Goal: Transaction & Acquisition: Purchase product/service

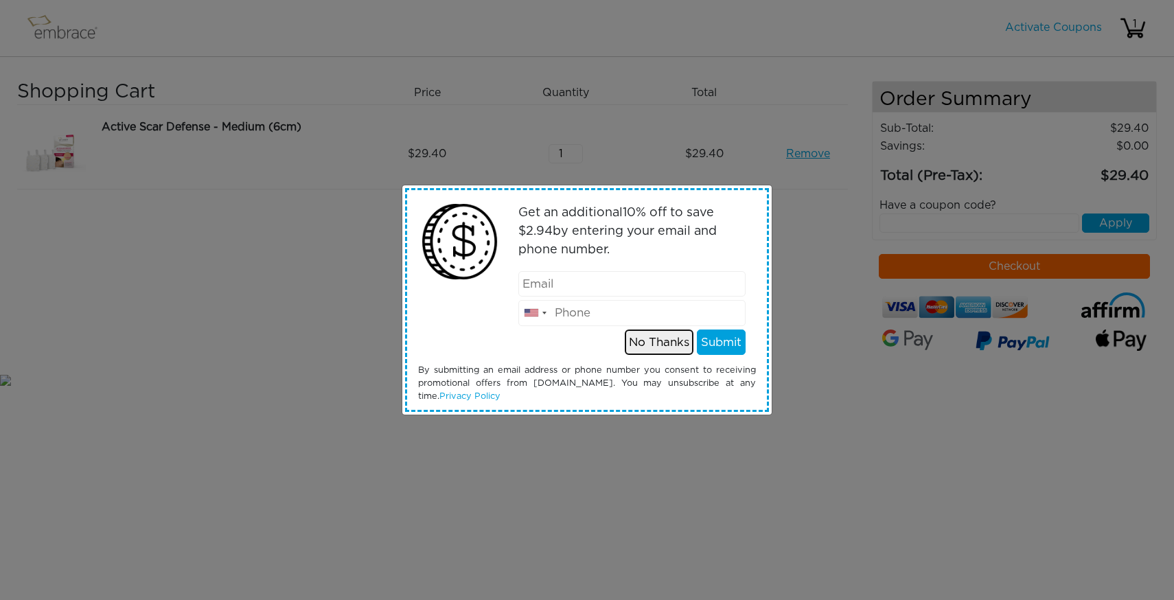
click at [659, 347] on button "No Thanks" at bounding box center [659, 343] width 69 height 26
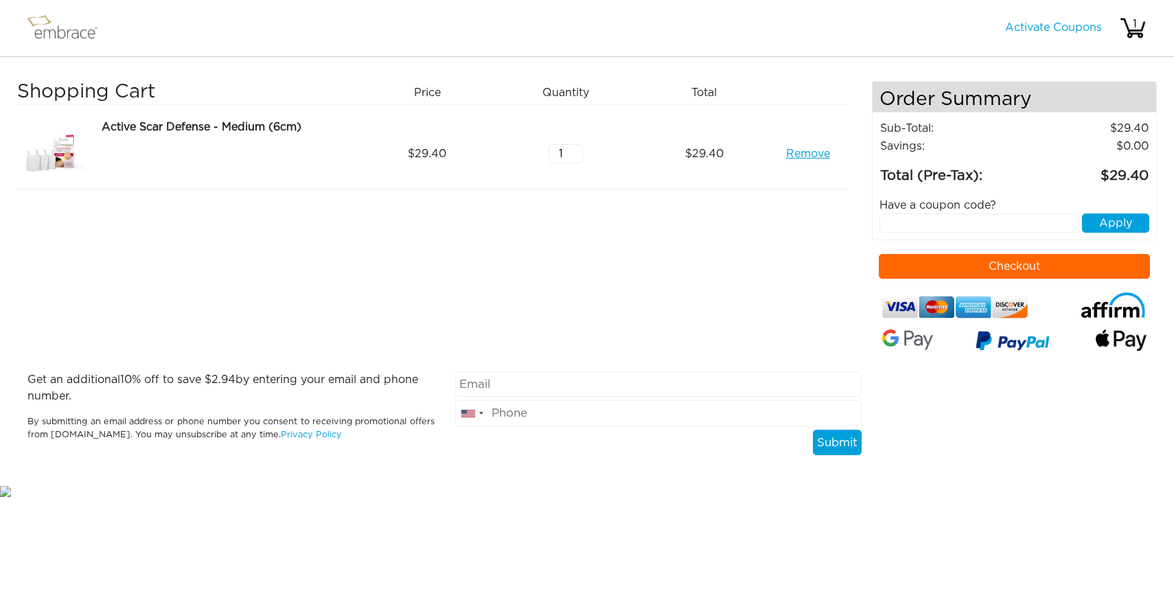
click at [1049, 271] on button "Checkout" at bounding box center [1014, 266] width 271 height 25
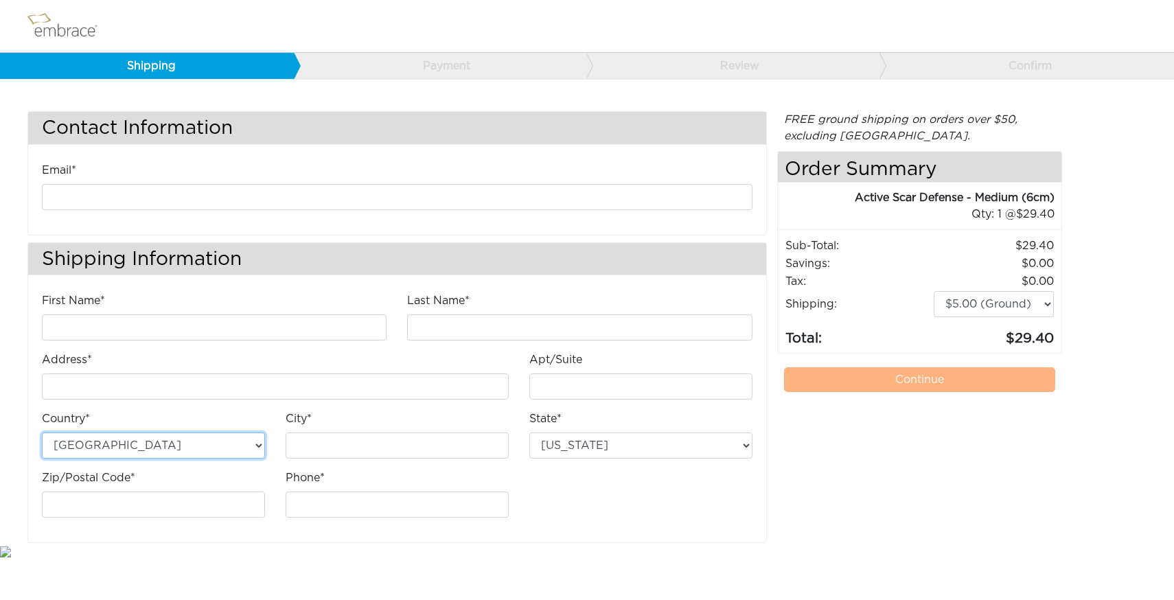
click at [244, 446] on select "Australia United States" at bounding box center [153, 446] width 223 height 26
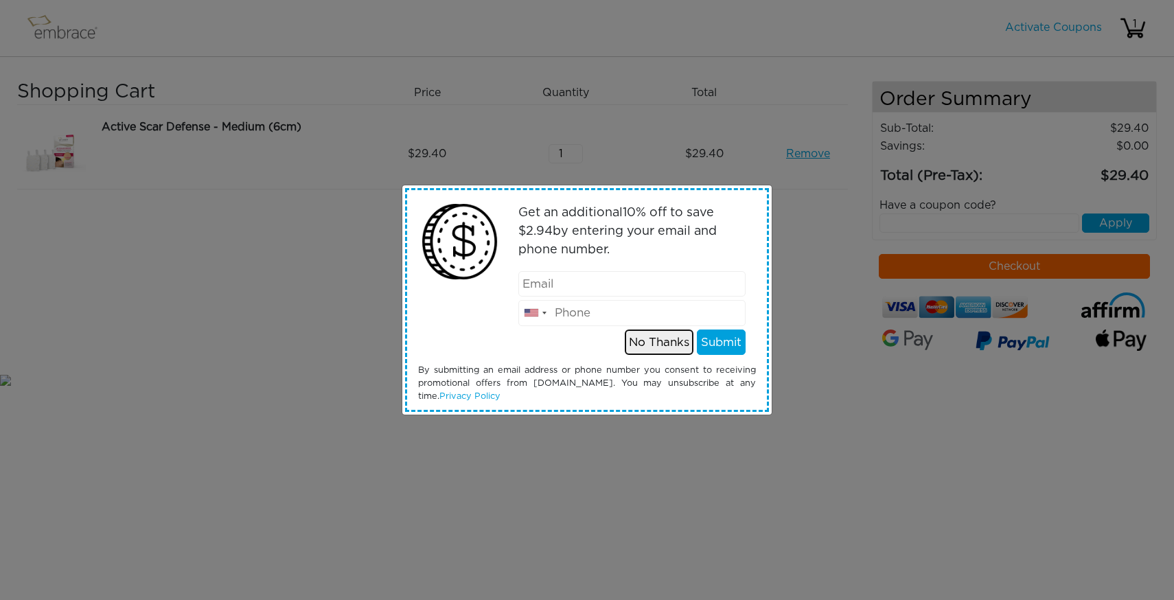
click at [642, 345] on button "No Thanks" at bounding box center [659, 343] width 69 height 26
